Goal: Check status: Check status

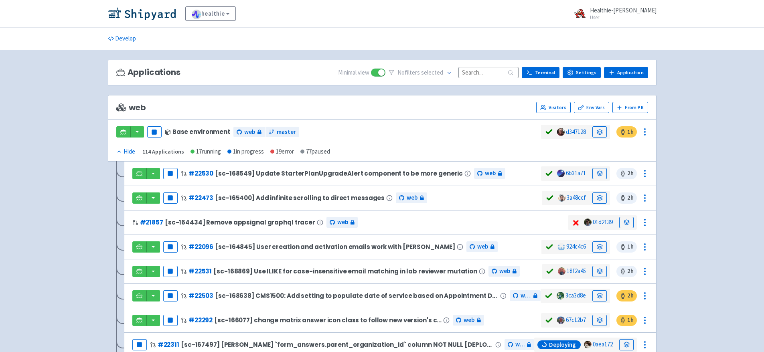
click at [488, 70] on input at bounding box center [489, 72] width 60 height 11
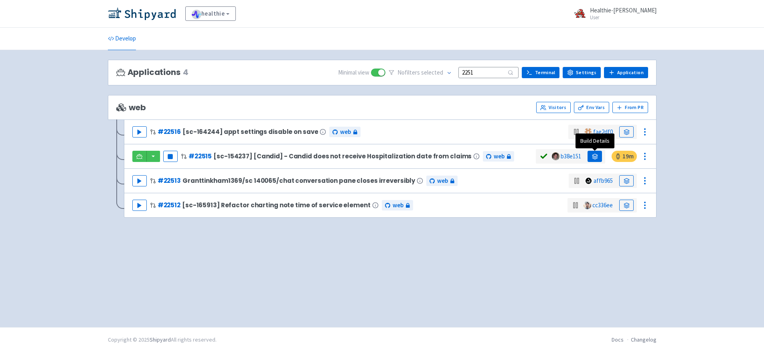
type input "2251"
click at [591, 158] on link at bounding box center [595, 156] width 14 height 11
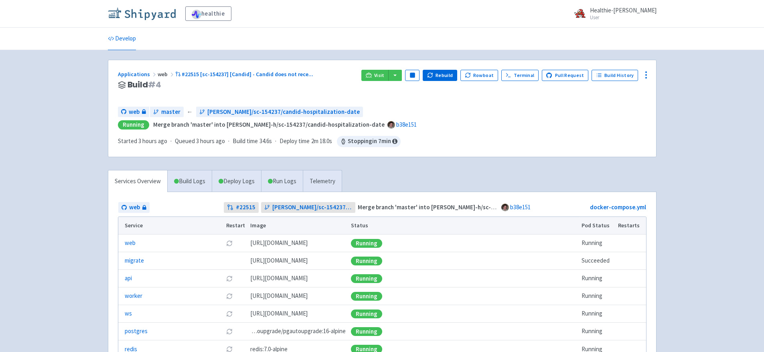
click at [142, 9] on img at bounding box center [142, 13] width 68 height 13
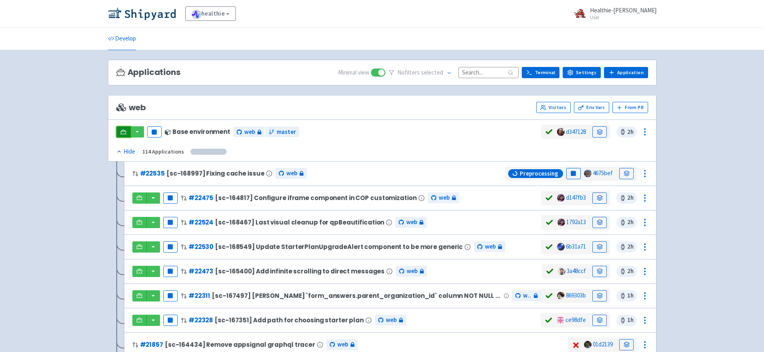
click at [128, 130] on link at bounding box center [123, 131] width 14 height 11
